Goal: Task Accomplishment & Management: Complete application form

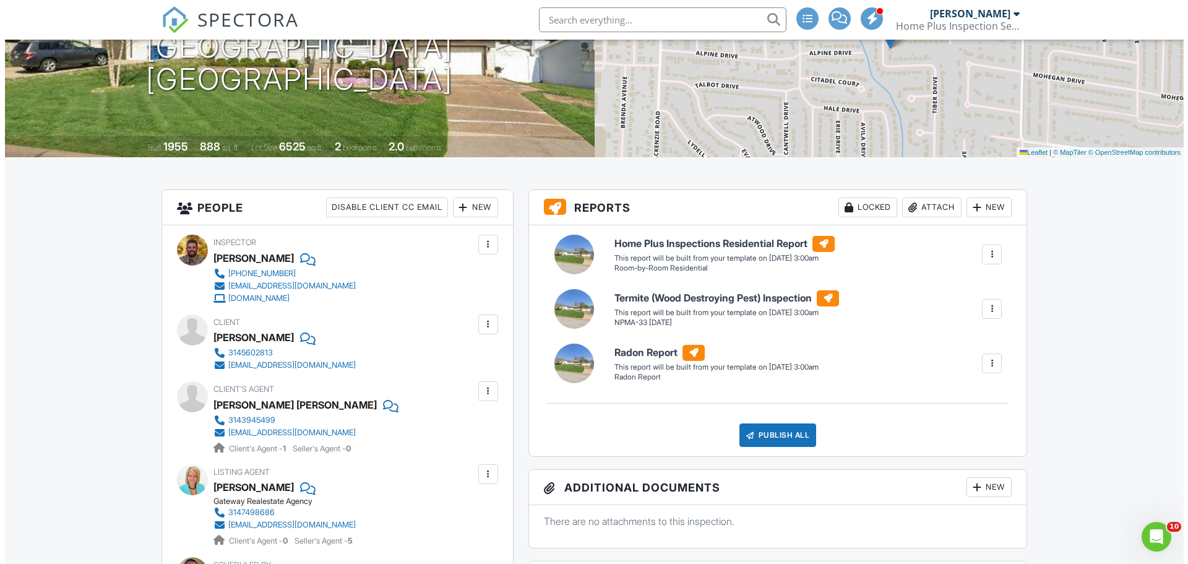
scroll to position [186, 0]
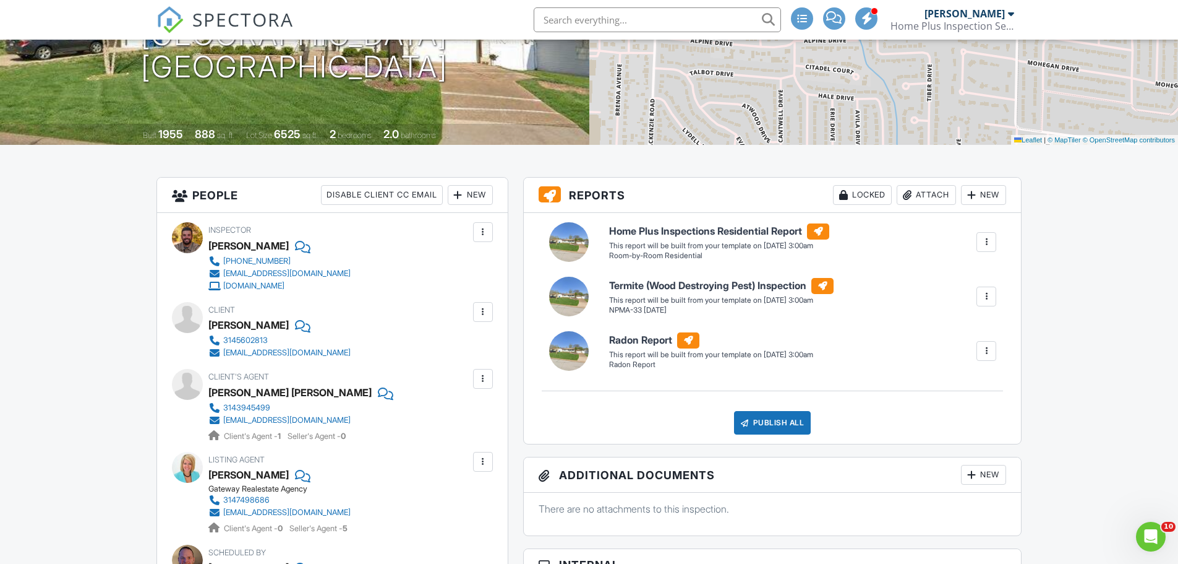
click at [473, 190] on div "New" at bounding box center [470, 195] width 45 height 20
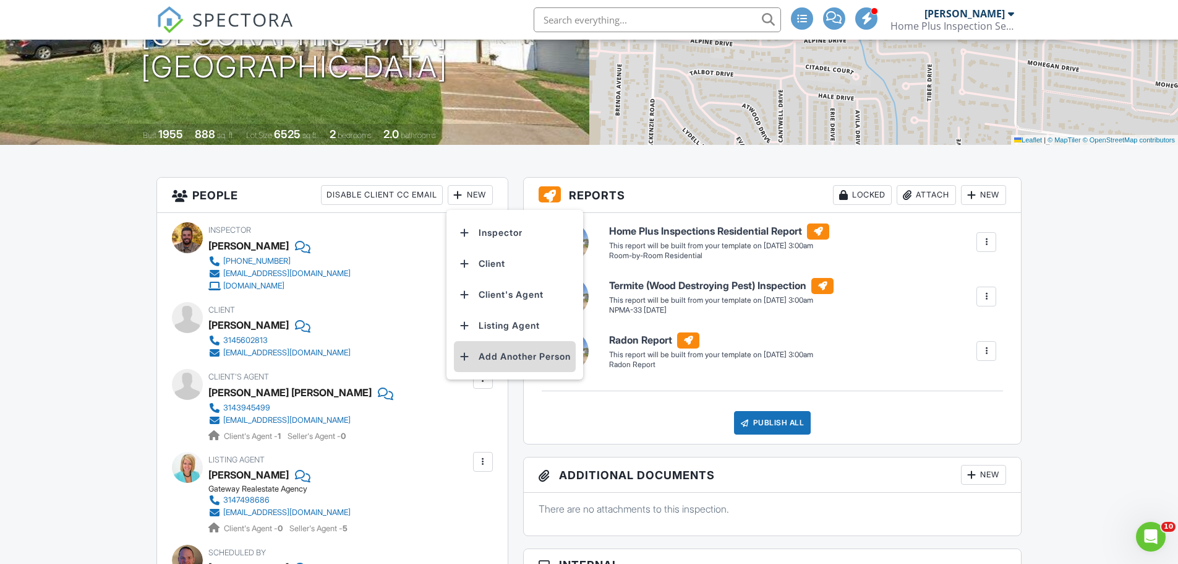
click at [513, 359] on li "Add Another Person" at bounding box center [515, 356] width 122 height 31
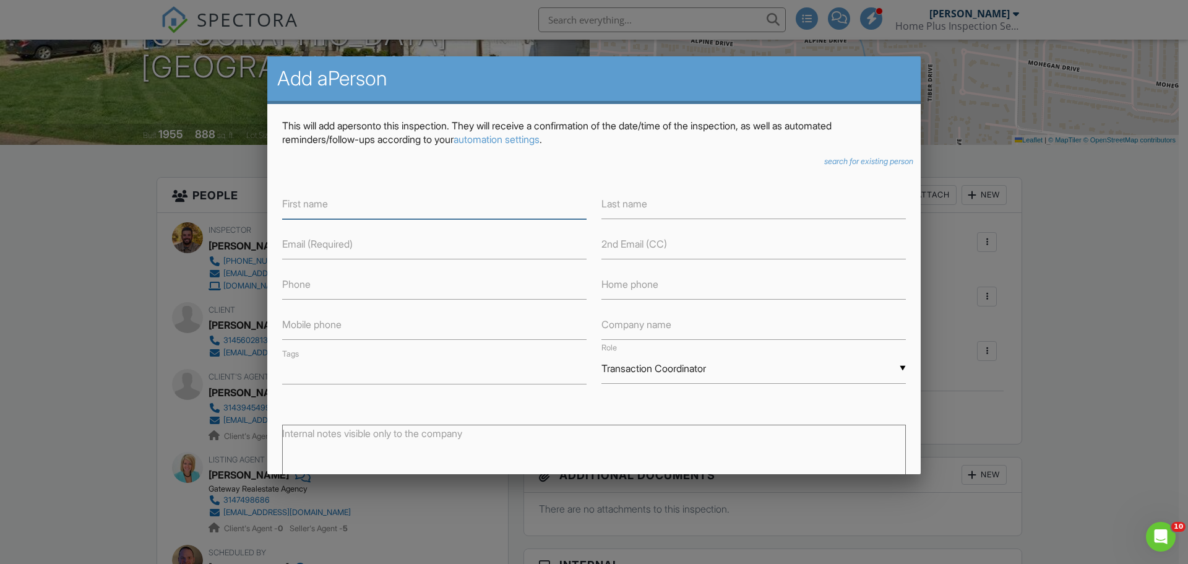
click at [440, 200] on input "text" at bounding box center [434, 204] width 304 height 30
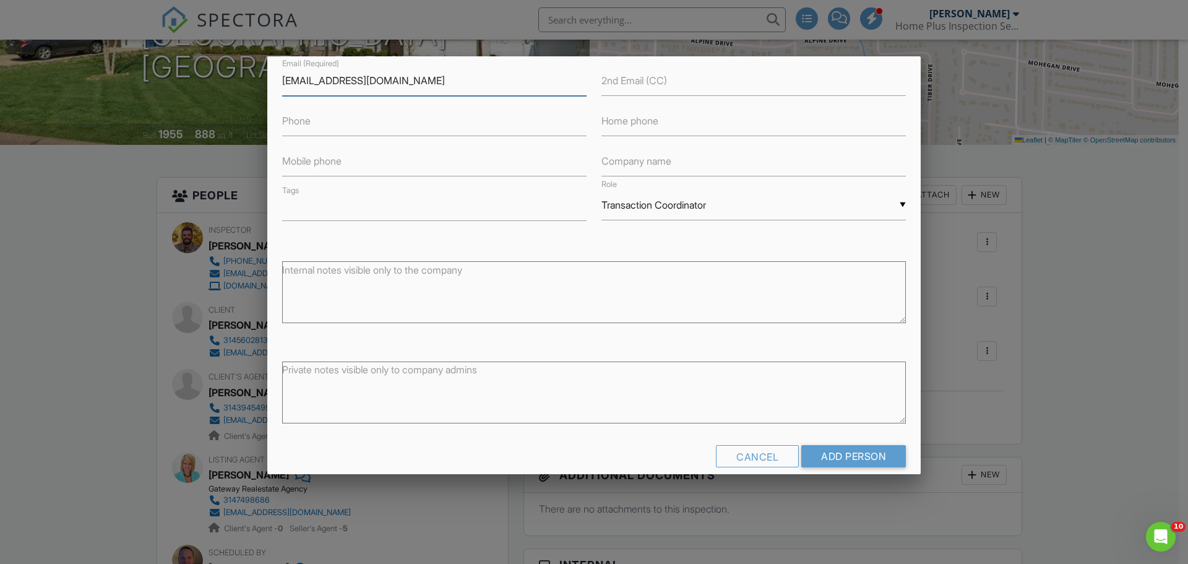
scroll to position [181, 0]
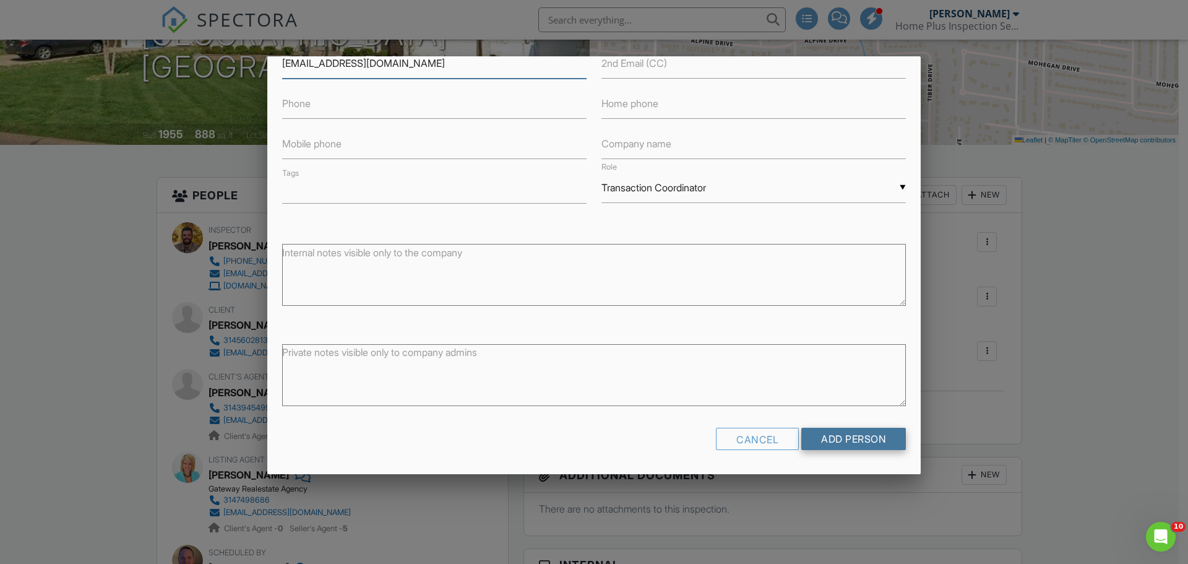
type input "[EMAIL_ADDRESS][DOMAIN_NAME]"
click at [846, 434] on input "Add Person" at bounding box center [853, 438] width 105 height 22
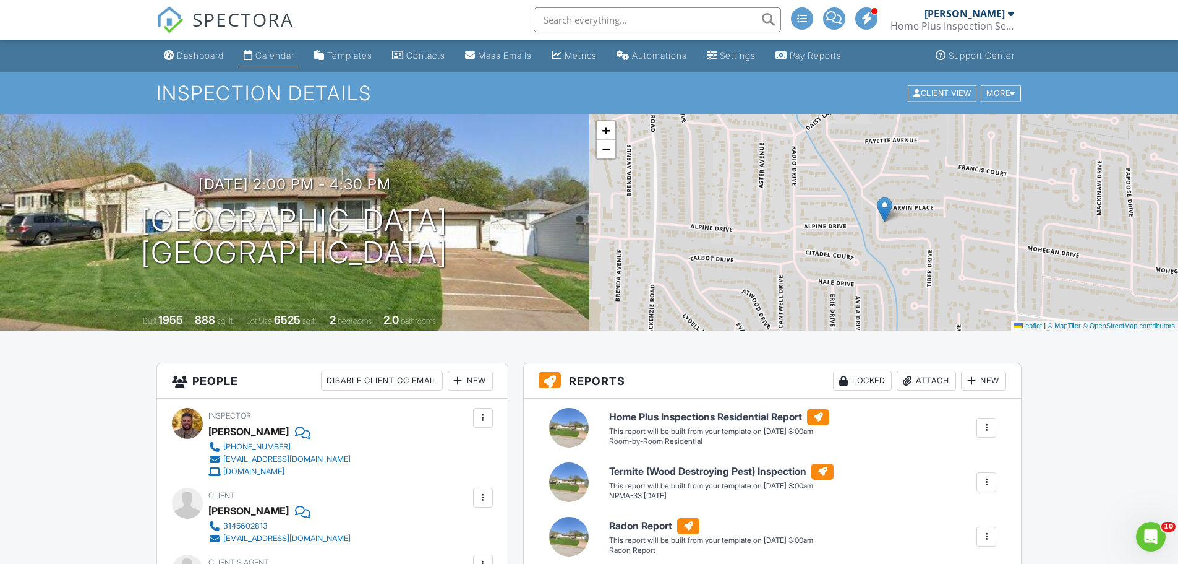
type textarea "client is buying house as is inspections are for personal information only. Thi…"
click at [294, 57] on div "Calendar" at bounding box center [274, 55] width 39 height 11
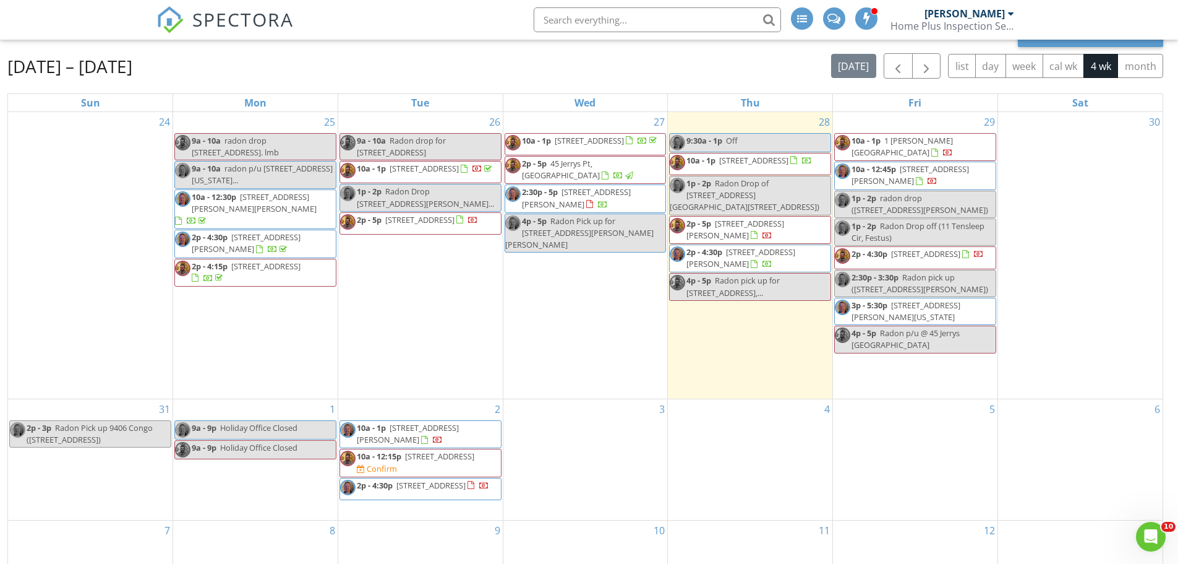
scroll to position [124, 0]
